Goal: Find specific page/section: Locate a particular part of the current website

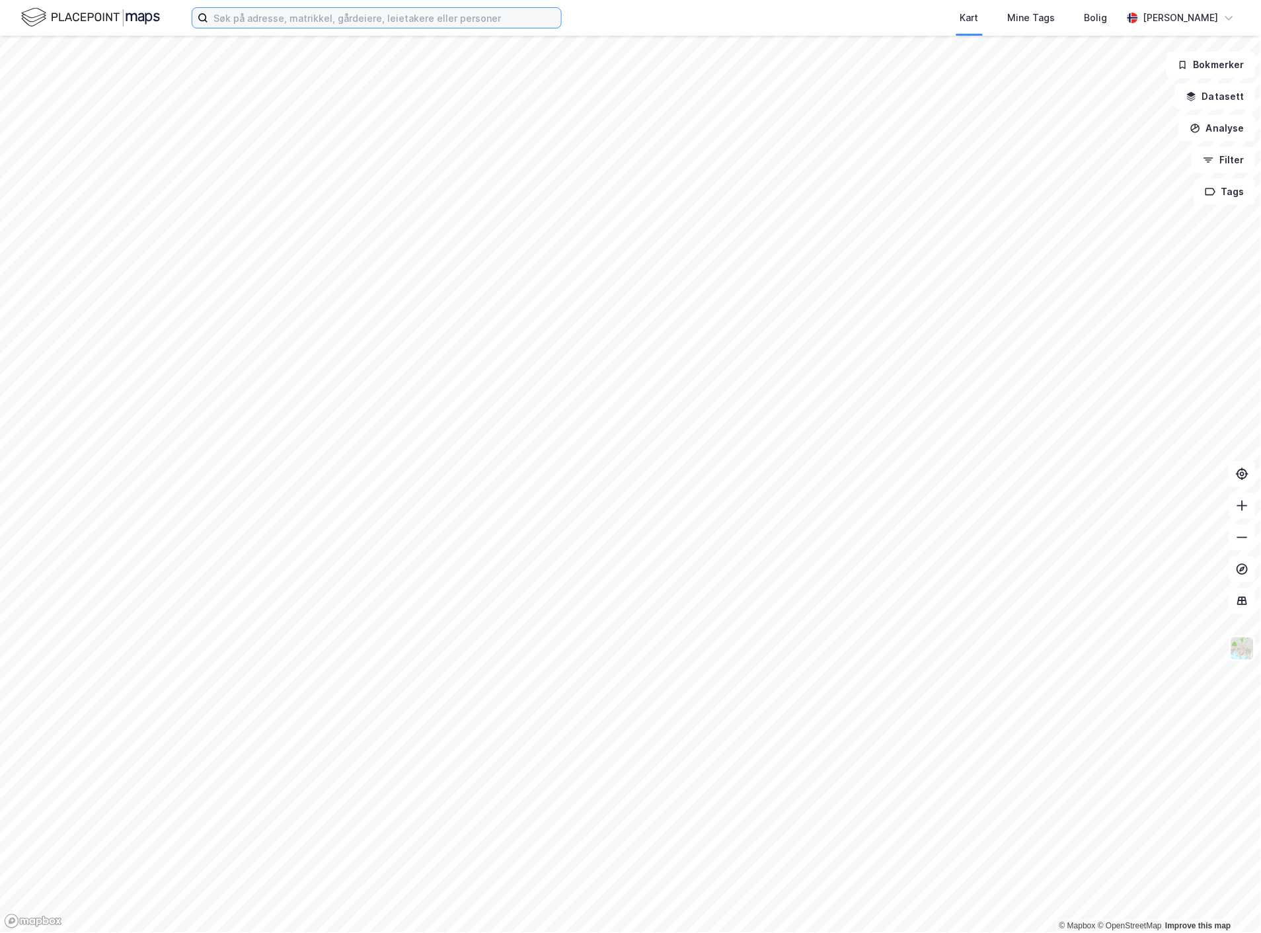
click at [424, 23] on input at bounding box center [384, 18] width 353 height 20
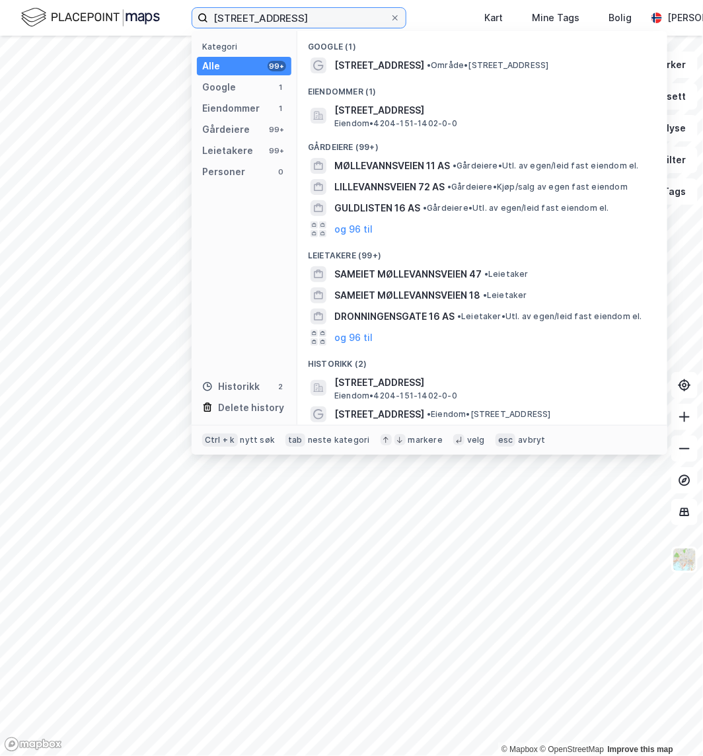
type input "møllevannsveien 16"
click at [438, 120] on span "Eiendom • 4204-151-1402-0-0" at bounding box center [395, 123] width 123 height 11
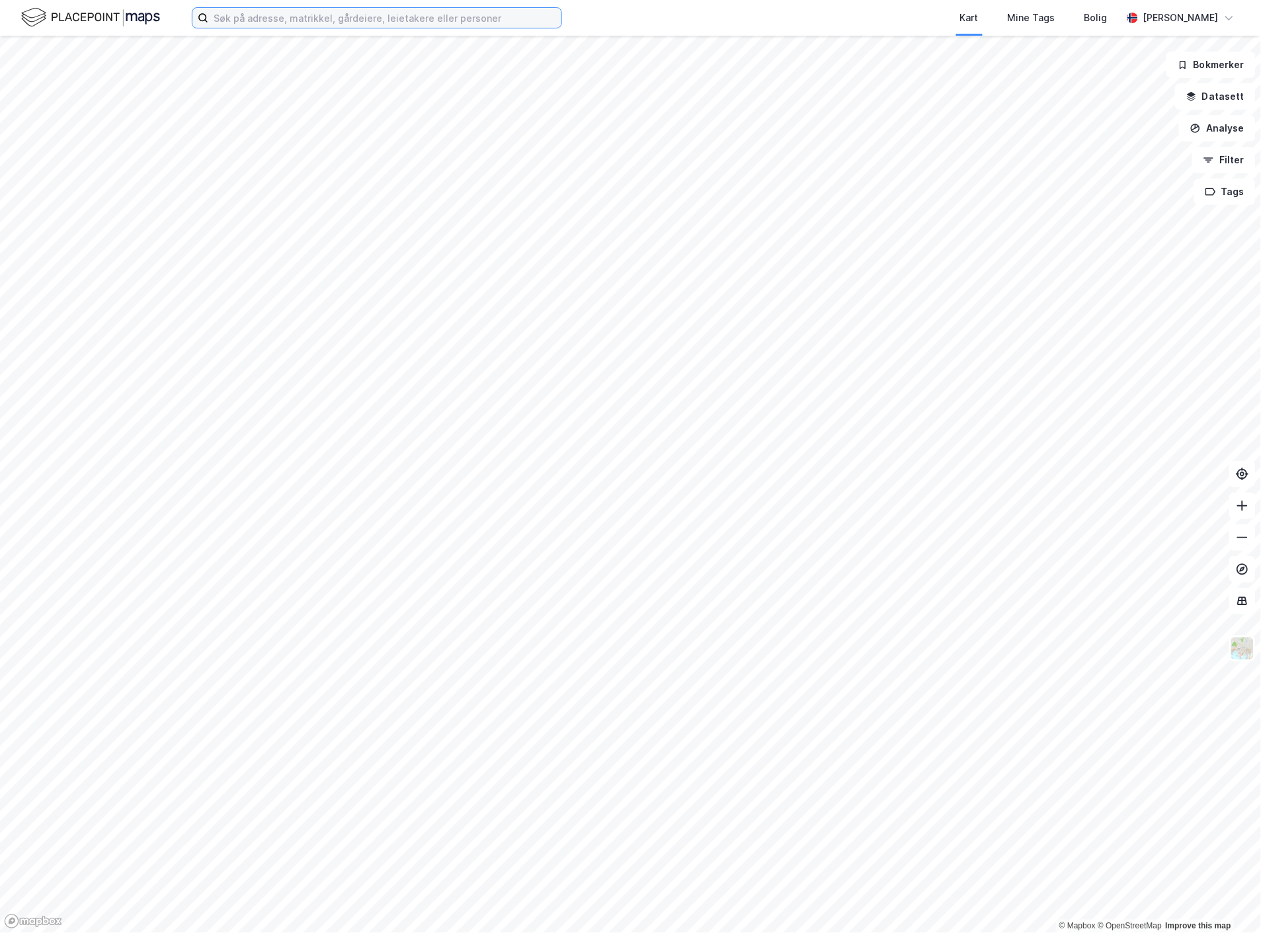
click at [299, 13] on input at bounding box center [384, 18] width 353 height 20
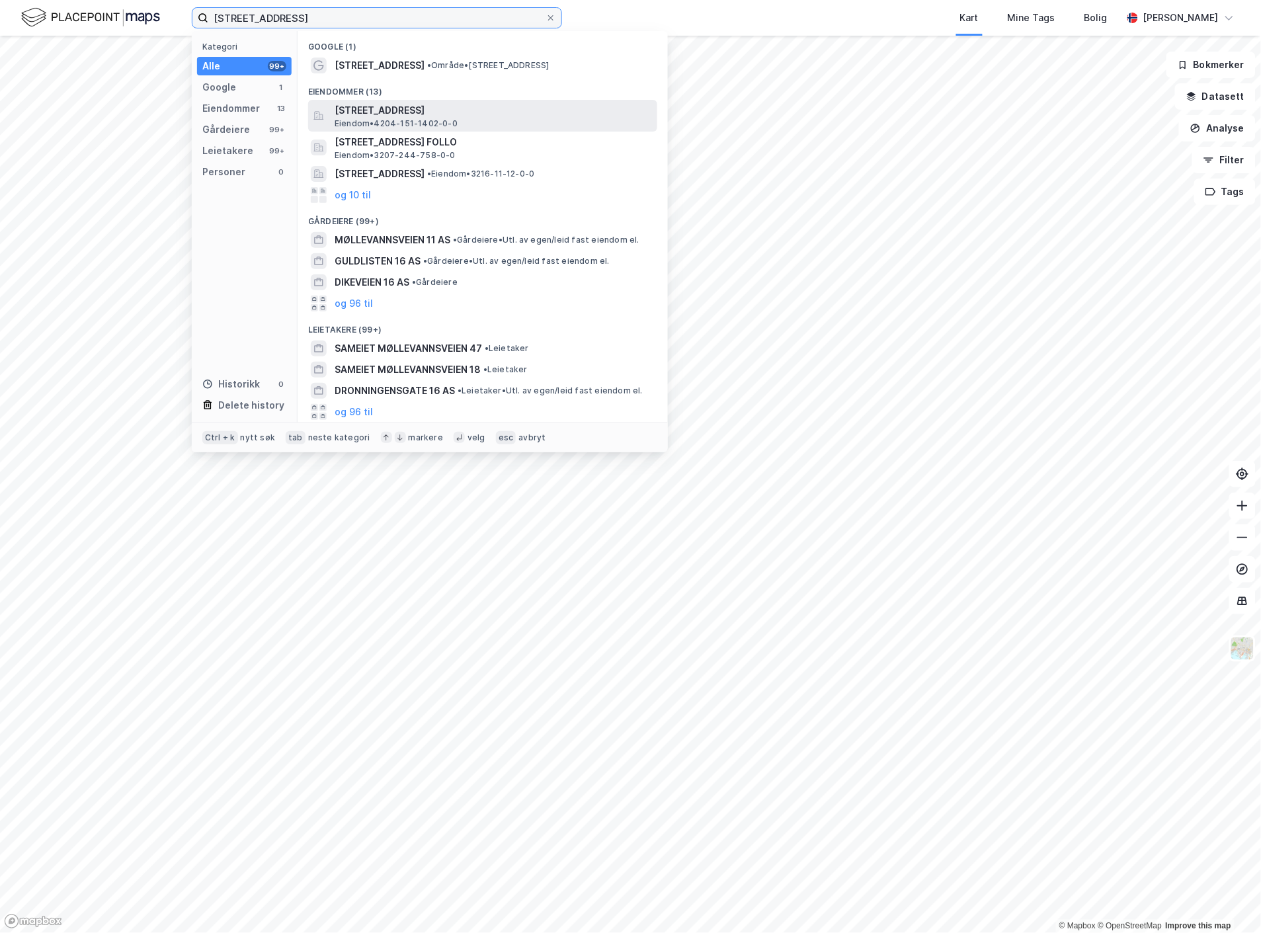
type input "[STREET_ADDRESS]"
click at [451, 110] on span "[STREET_ADDRESS]" at bounding box center [492, 110] width 317 height 16
